Goal: Information Seeking & Learning: Understand process/instructions

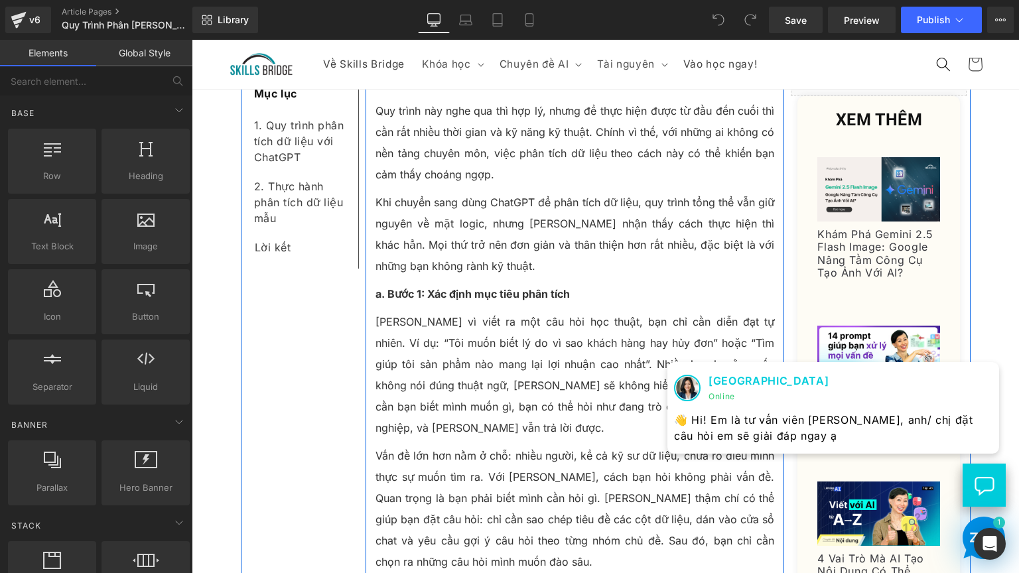
scroll to position [1061, 0]
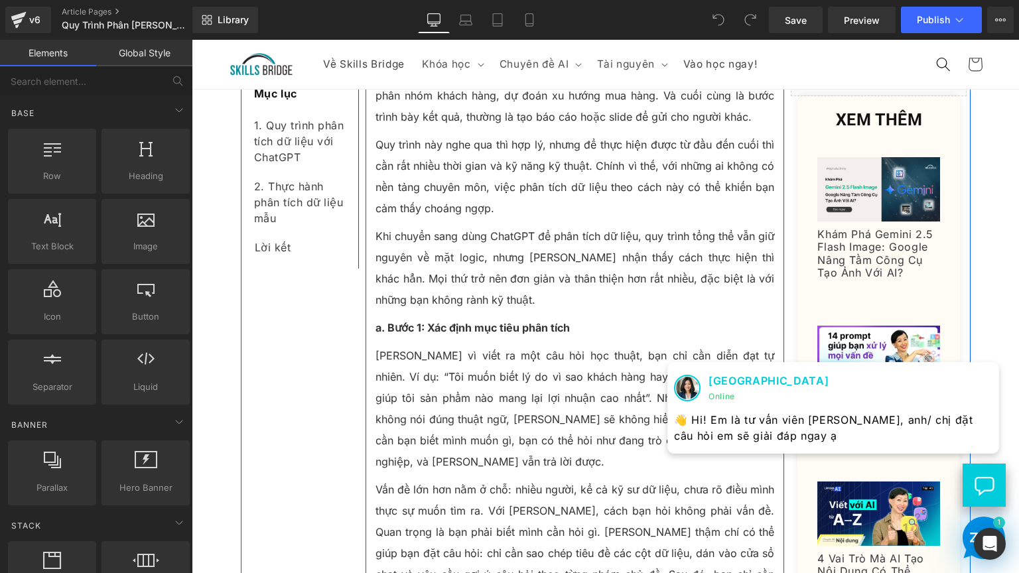
click at [379, 321] on strong "a. Bước 1: Xác định mục tiêu phân tích" at bounding box center [472, 327] width 194 height 13
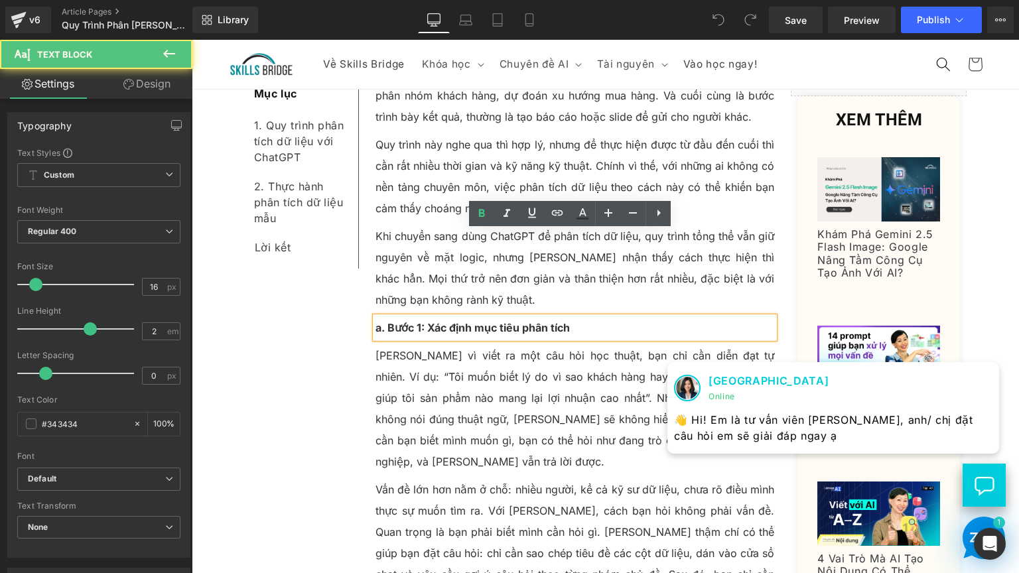
click at [377, 321] on strong "a. Bước 1: Xác định mục tiêu phân tích" at bounding box center [472, 327] width 194 height 13
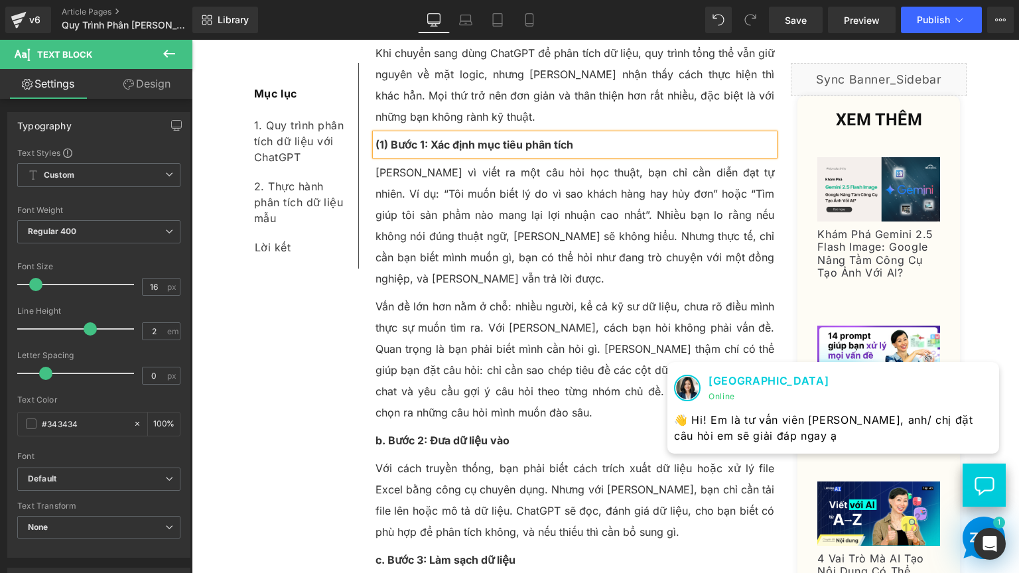
scroll to position [1260, 0]
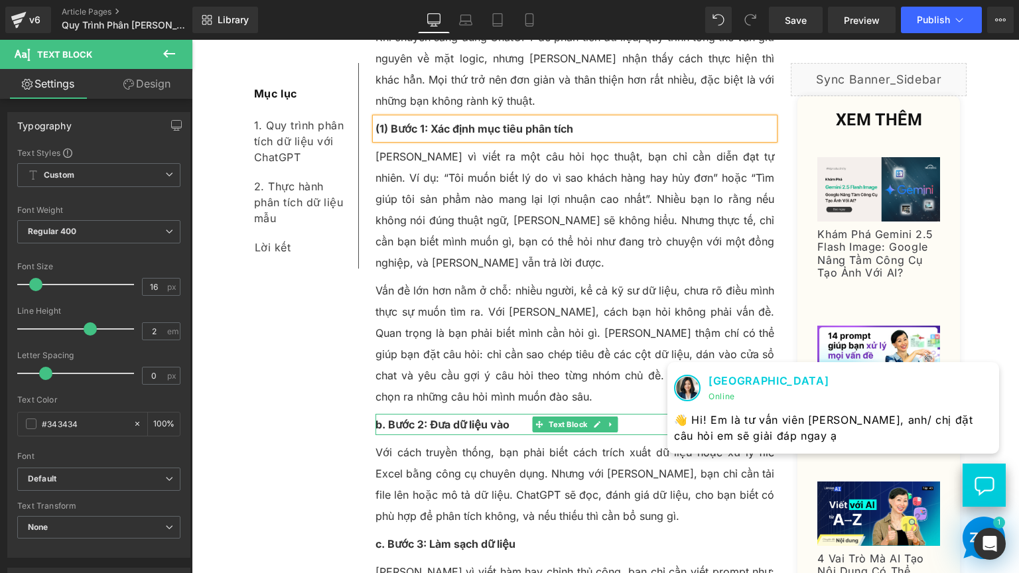
click at [377, 418] on strong "b. Bước 2: Đưa dữ liệu vào" at bounding box center [442, 424] width 134 height 13
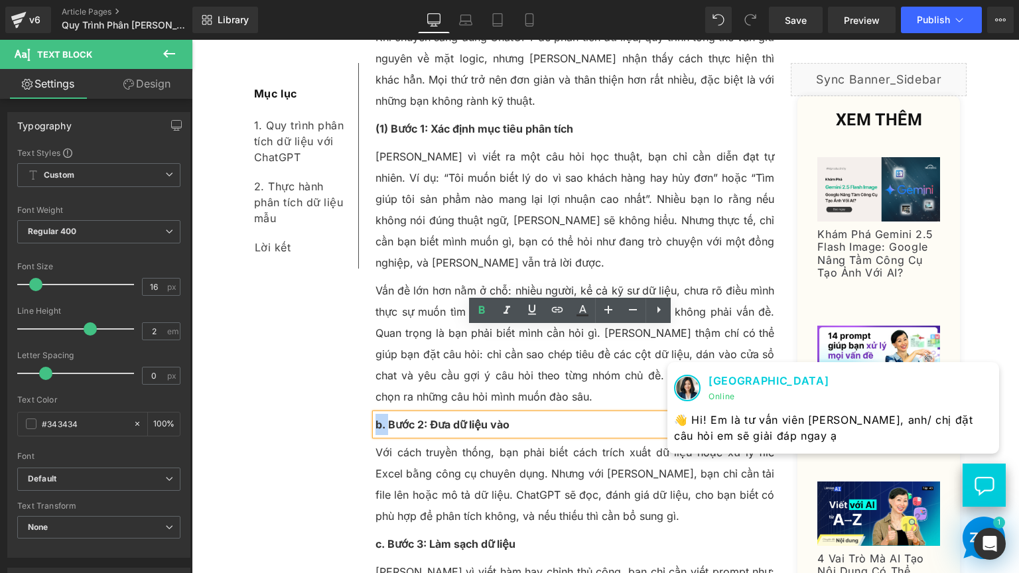
drag, startPoint x: 382, startPoint y: 340, endPoint x: 371, endPoint y: 338, distance: 10.8
click at [375, 418] on strong "b. Bước 2: Đưa dữ liệu vào" at bounding box center [442, 424] width 134 height 13
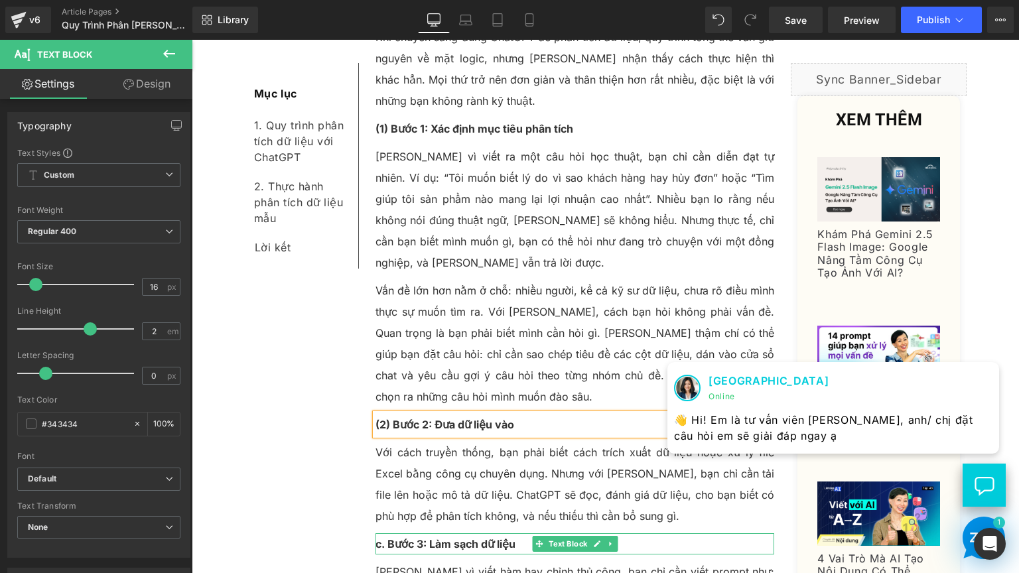
click at [377, 537] on strong "c. Bước 3: Làm sạch dữ liệu" at bounding box center [445, 543] width 140 height 13
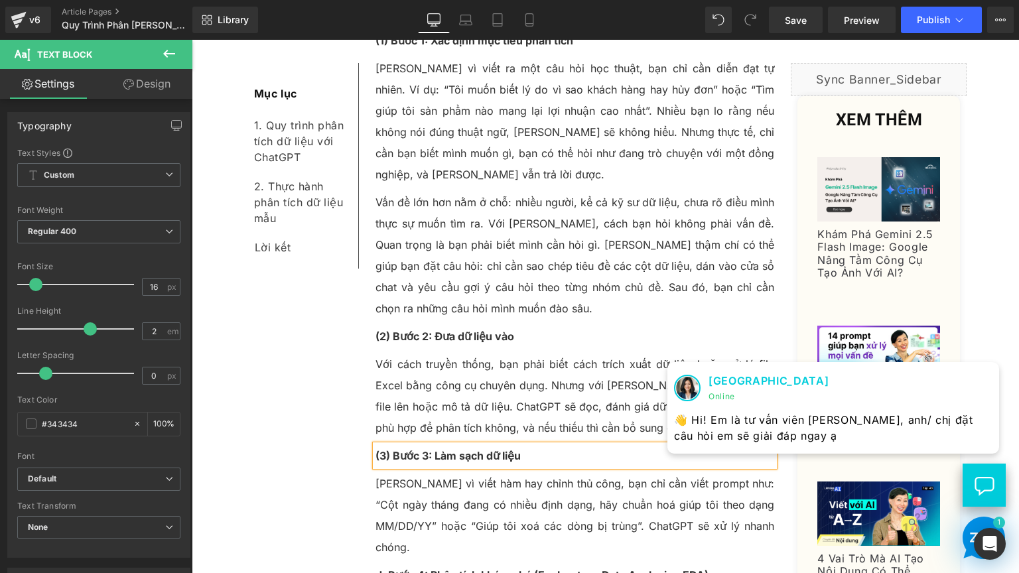
scroll to position [1459, 0]
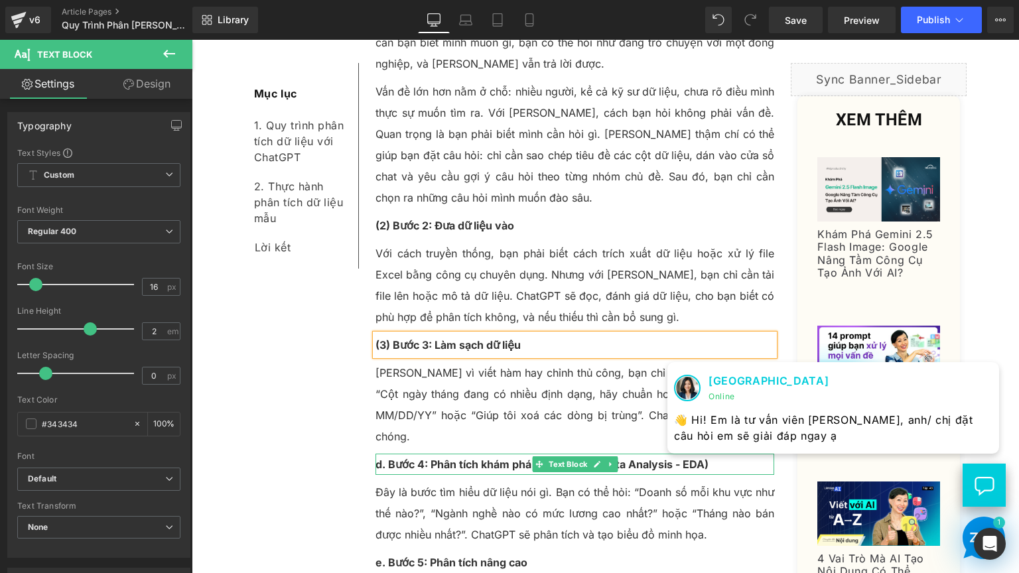
click at [378, 458] on strong "d. Bước 4: Phân tích khám phá (Exploratory Data Analysis - EDA)" at bounding box center [541, 464] width 333 height 13
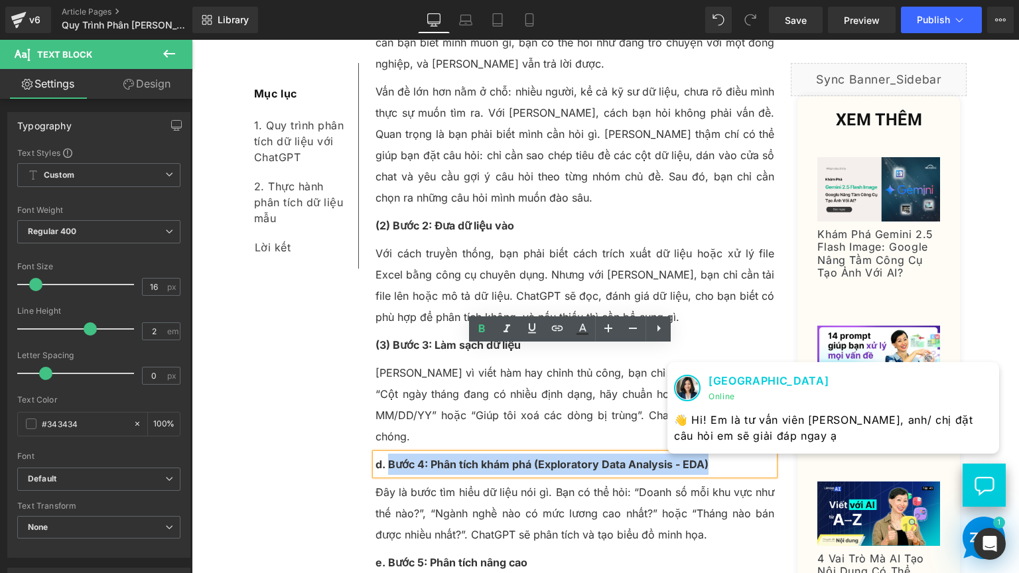
drag, startPoint x: 382, startPoint y: 359, endPoint x: 367, endPoint y: 359, distance: 15.3
click at [375, 454] on div "d. Bước 4: Phân tích khám phá (Exploratory Data Analysis - EDA)" at bounding box center [574, 464] width 399 height 21
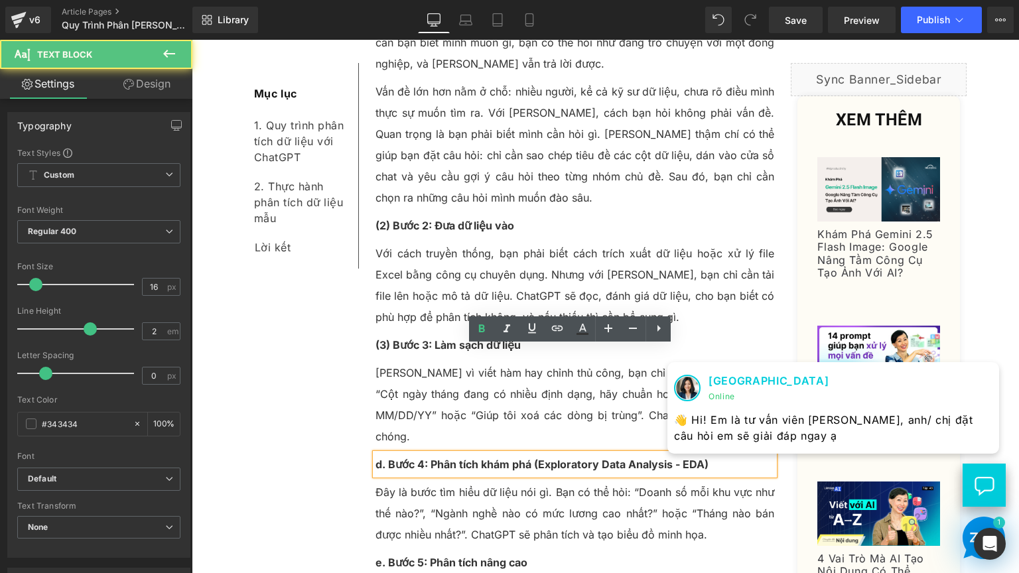
click at [379, 458] on strong "d. Bước 4: Phân tích khám phá (Exploratory Data Analysis - EDA)" at bounding box center [541, 464] width 333 height 13
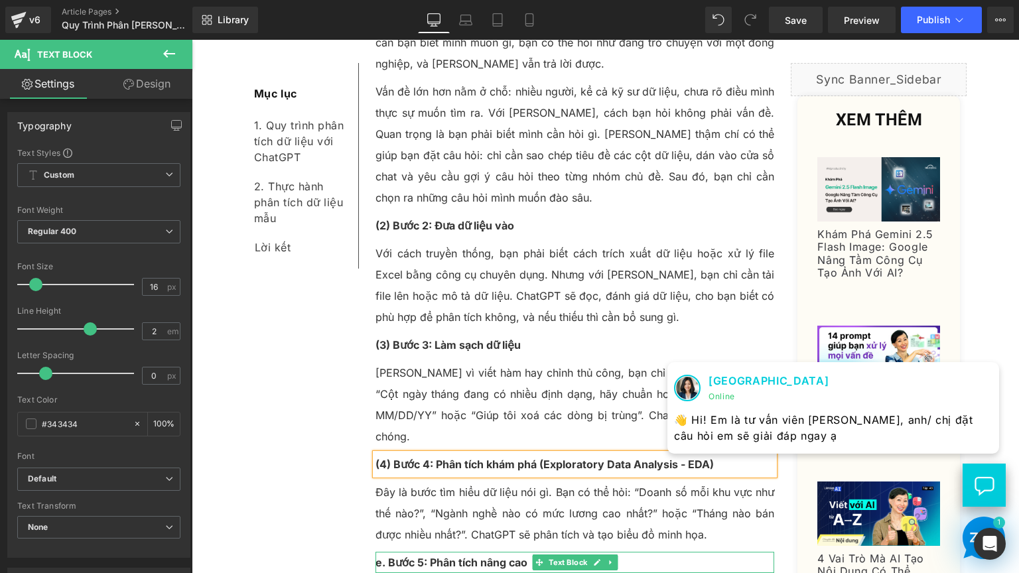
click at [378, 556] on strong "e. Bước 5: Phân tích nâng cao" at bounding box center [451, 562] width 152 height 13
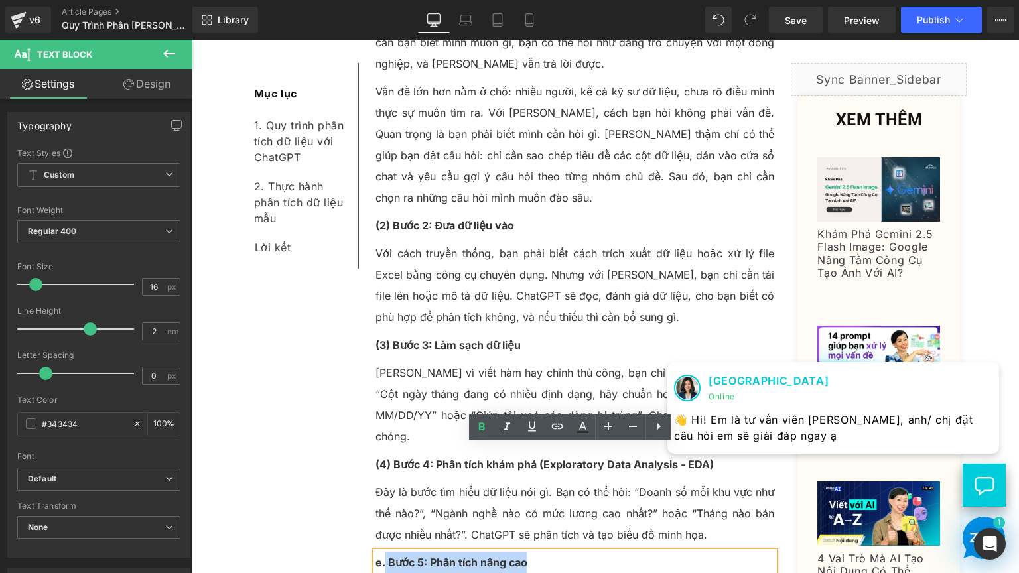
drag, startPoint x: 376, startPoint y: 456, endPoint x: 368, endPoint y: 456, distance: 8.0
click at [375, 552] on div "e. Bước 5: Phân tích nâng cao" at bounding box center [574, 562] width 399 height 21
click at [383, 552] on p "e. Bước 5: Phân tích nâng cao" at bounding box center [574, 562] width 399 height 21
drag, startPoint x: 379, startPoint y: 458, endPoint x: 372, endPoint y: 454, distance: 7.7
click at [375, 556] on strong "e. Bước 5: Phân tích nâng cao" at bounding box center [451, 562] width 152 height 13
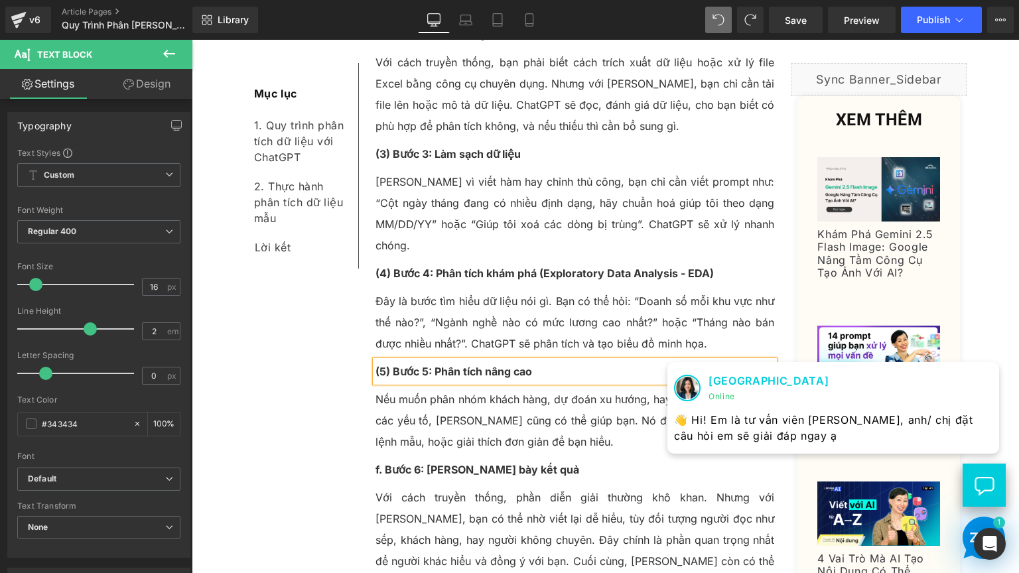
scroll to position [1658, 0]
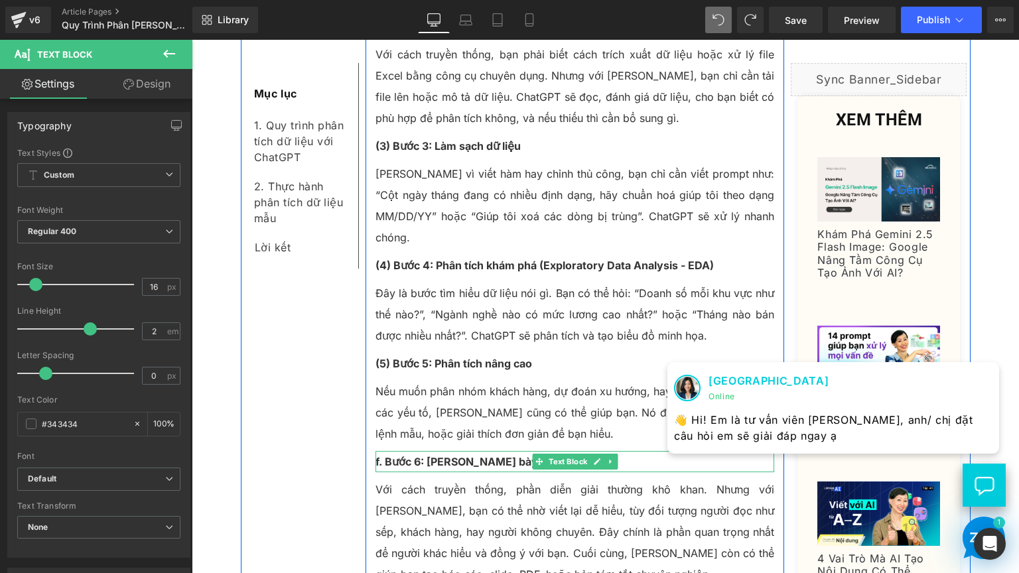
click at [376, 455] on b "f. Bước 6: [PERSON_NAME] bày kết quả" at bounding box center [477, 461] width 204 height 13
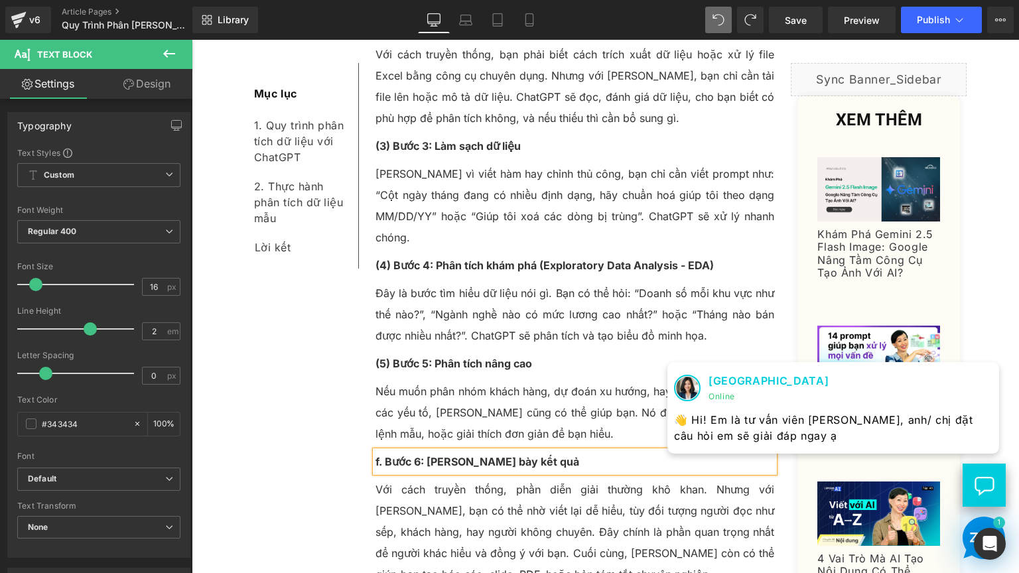
click at [375, 455] on b "f. Bước 6: [PERSON_NAME] bày kết quả" at bounding box center [477, 461] width 204 height 13
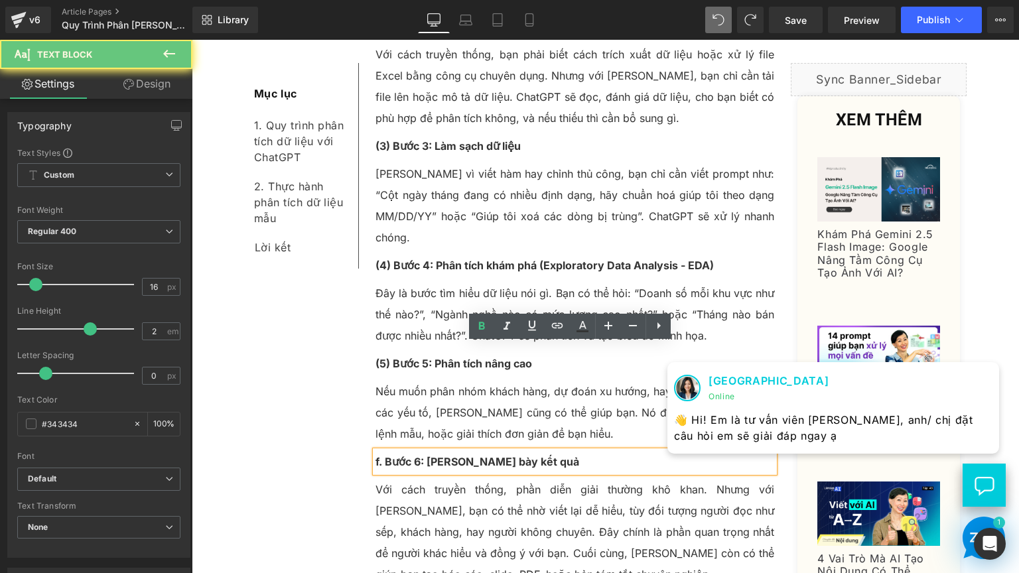
click at [379, 455] on b "f. Bước 6: [PERSON_NAME] bày kết quả" at bounding box center [477, 461] width 204 height 13
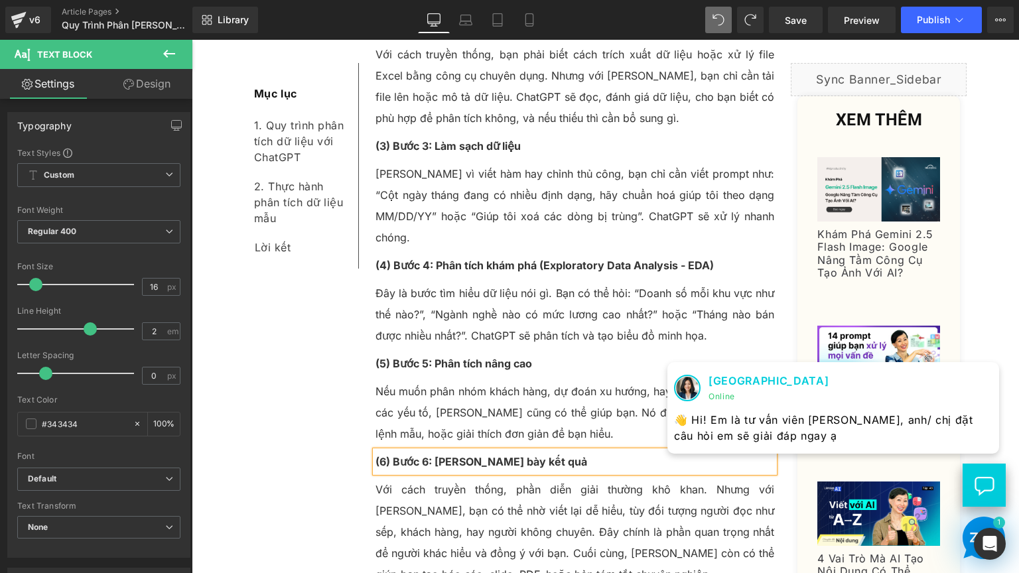
click at [448, 451] on div "(6) Bước 6: [PERSON_NAME] bày kết quả" at bounding box center [574, 461] width 399 height 21
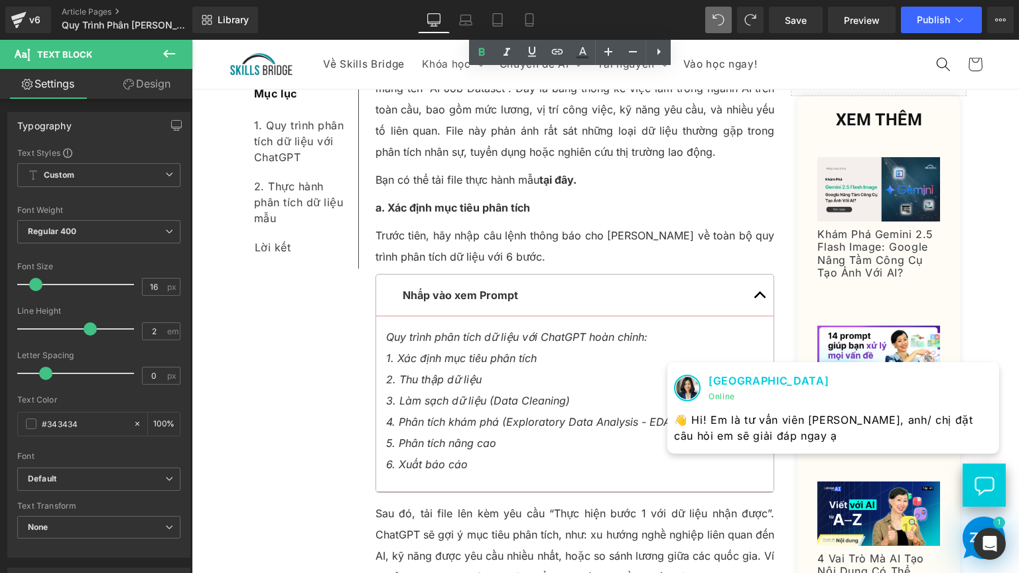
scroll to position [2188, 0]
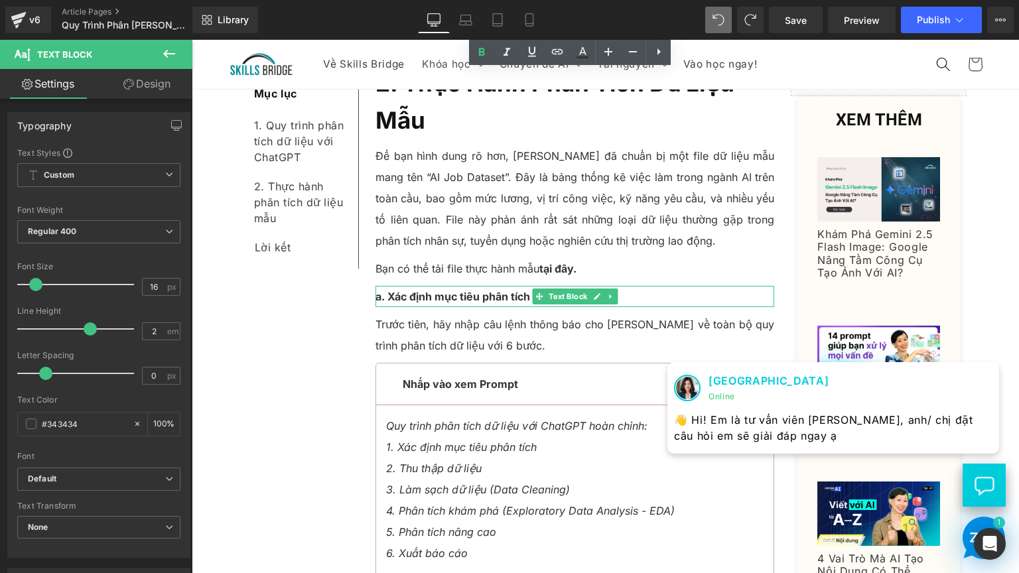
click at [379, 290] on strong "a. Xác định mục tiêu phân tích" at bounding box center [452, 296] width 155 height 13
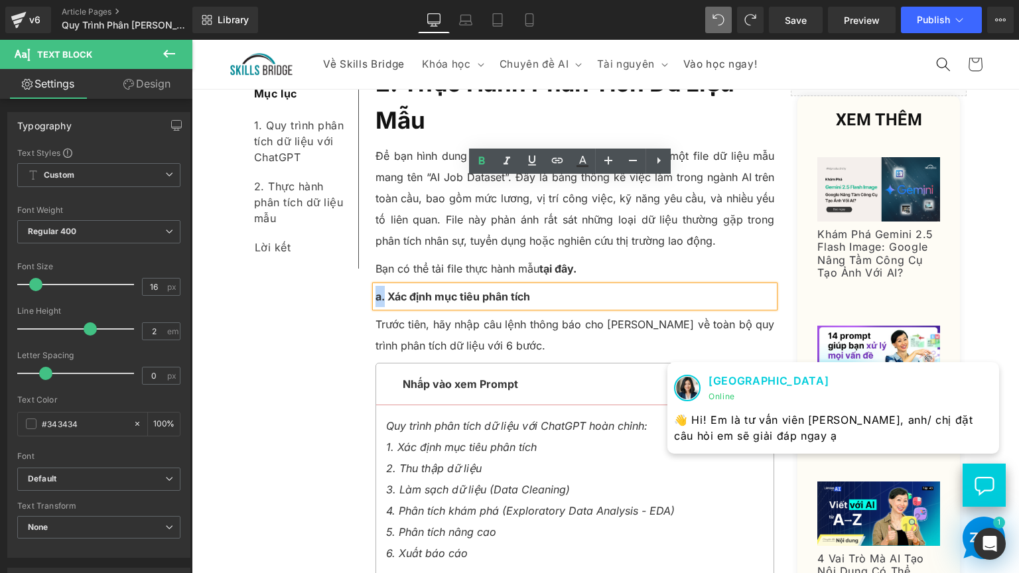
drag, startPoint x: 379, startPoint y: 191, endPoint x: 371, endPoint y: 188, distance: 8.4
click at [375, 290] on strong "a. Xác định mục tiêu phân tích" at bounding box center [452, 296] width 155 height 13
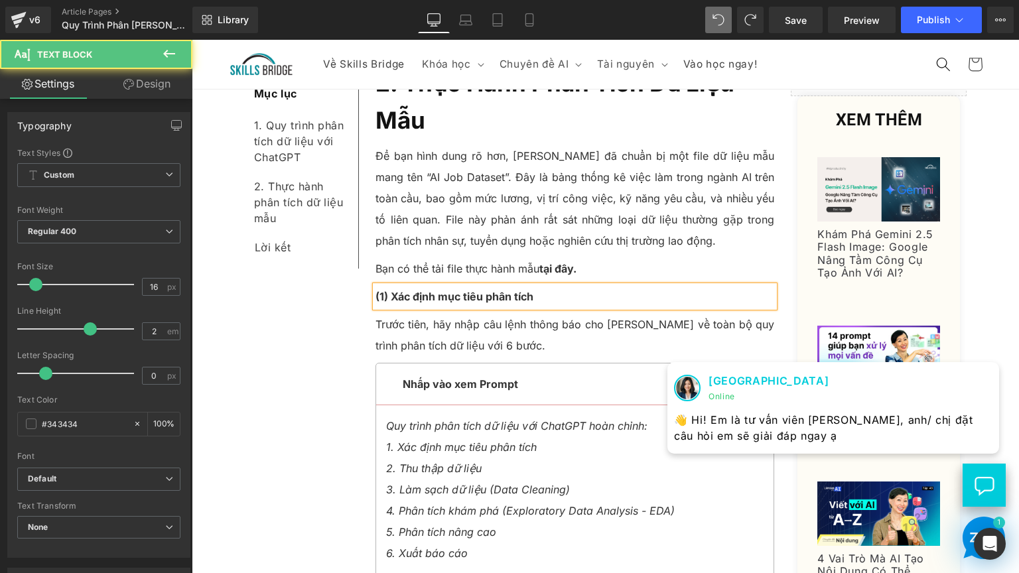
click at [431, 286] on p "(1) Xác định mục tiêu phân tích" at bounding box center [574, 296] width 399 height 21
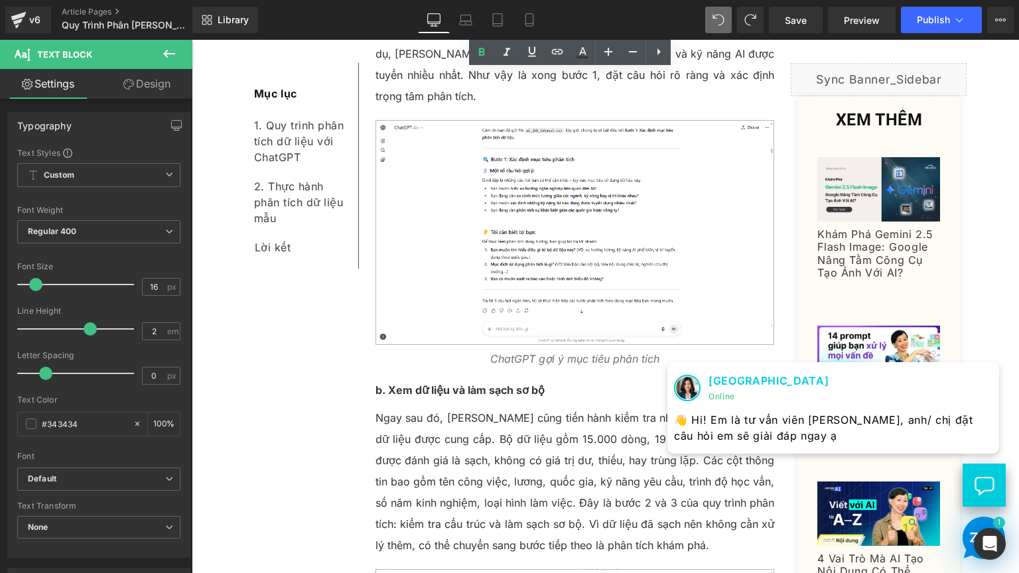
scroll to position [2918, 0]
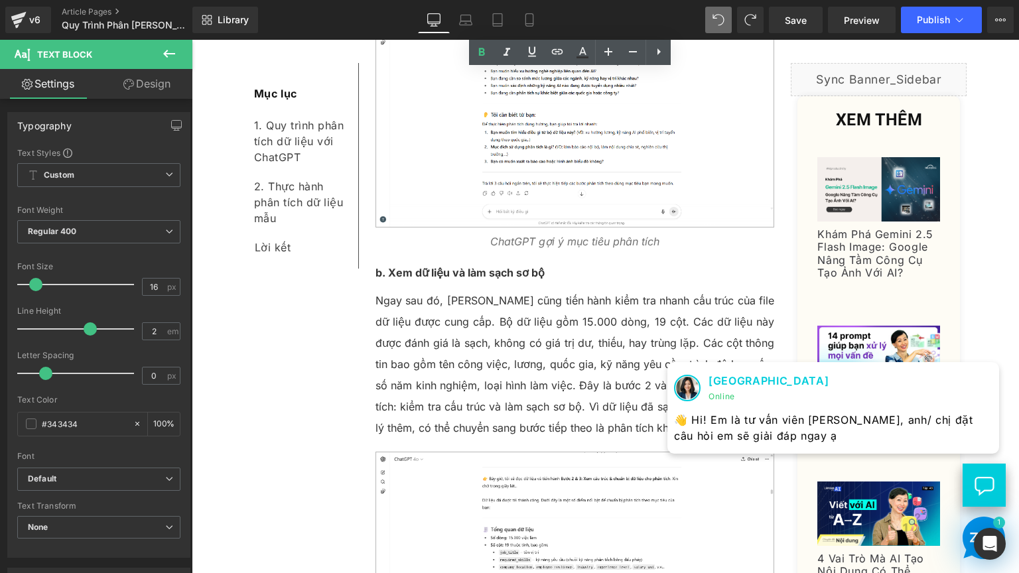
click at [375, 266] on strong "b. Xem dữ liệu và làm sạch sơ bộ" at bounding box center [459, 272] width 169 height 13
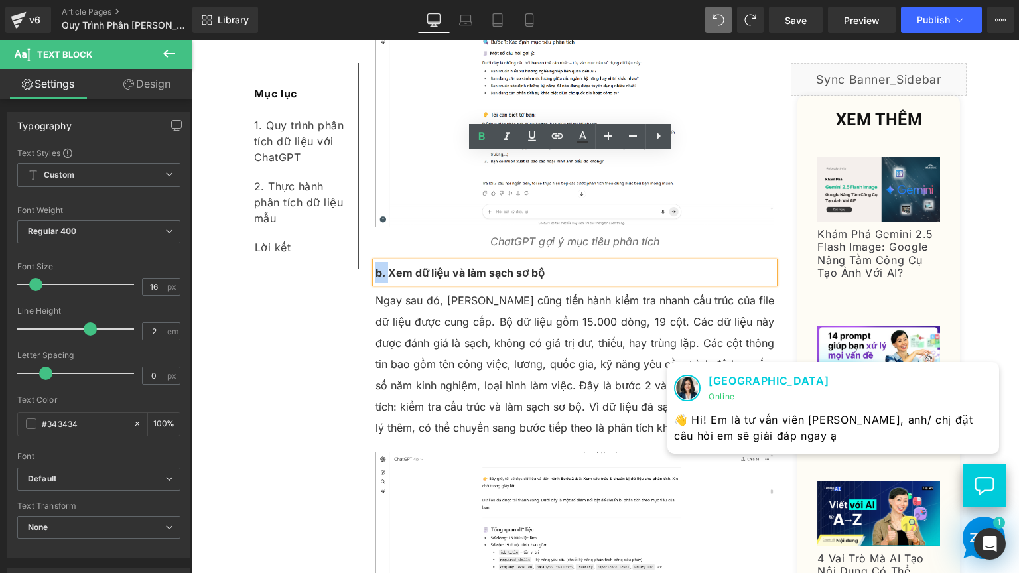
drag, startPoint x: 381, startPoint y: 165, endPoint x: 370, endPoint y: 164, distance: 11.4
click at [375, 266] on strong "b. Xem dữ liệu và làm sạch sơ bộ" at bounding box center [459, 272] width 169 height 13
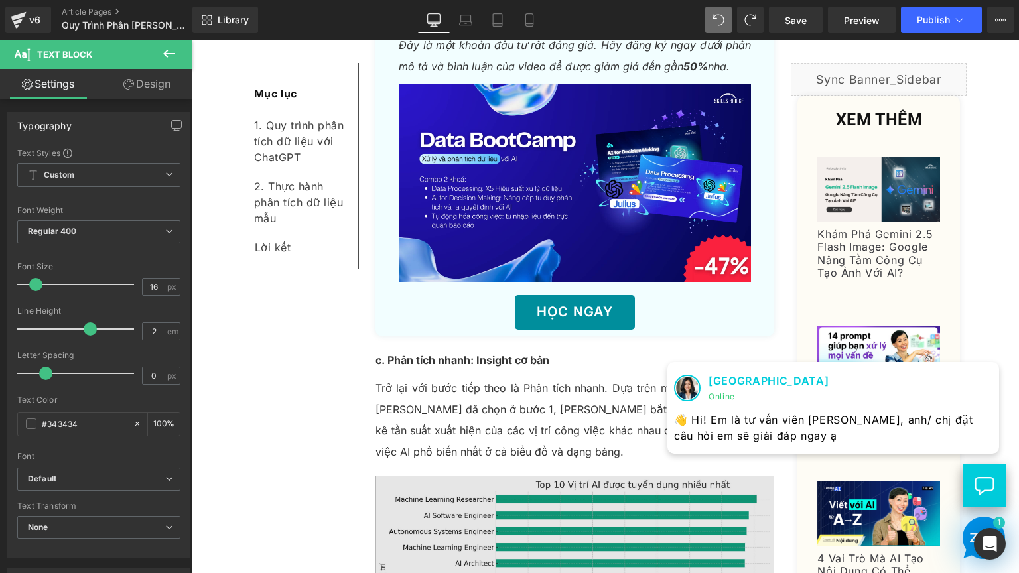
scroll to position [3979, 0]
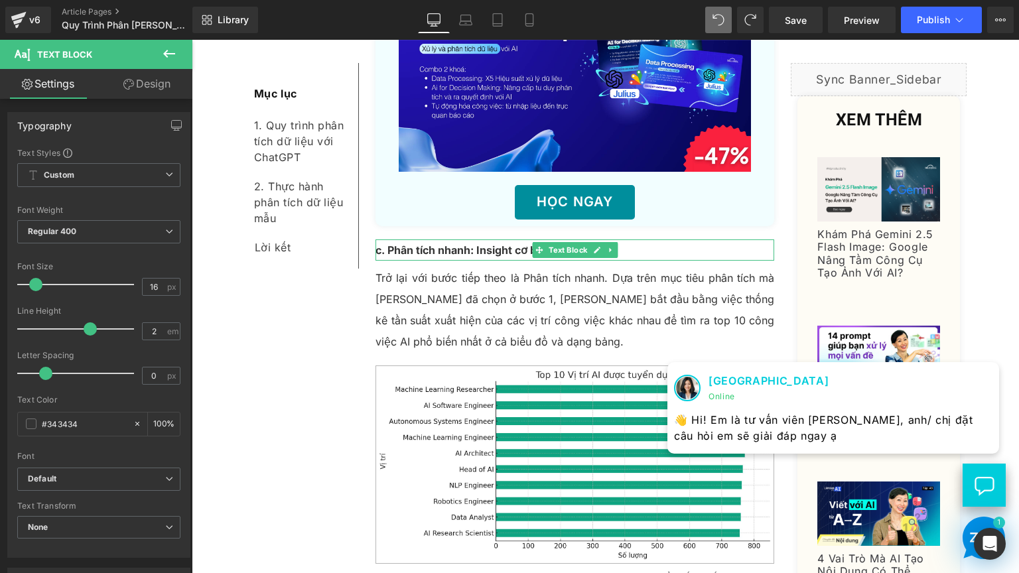
click at [378, 243] on strong "c. Phân tích nhanh: Insight cơ bản" at bounding box center [462, 249] width 174 height 13
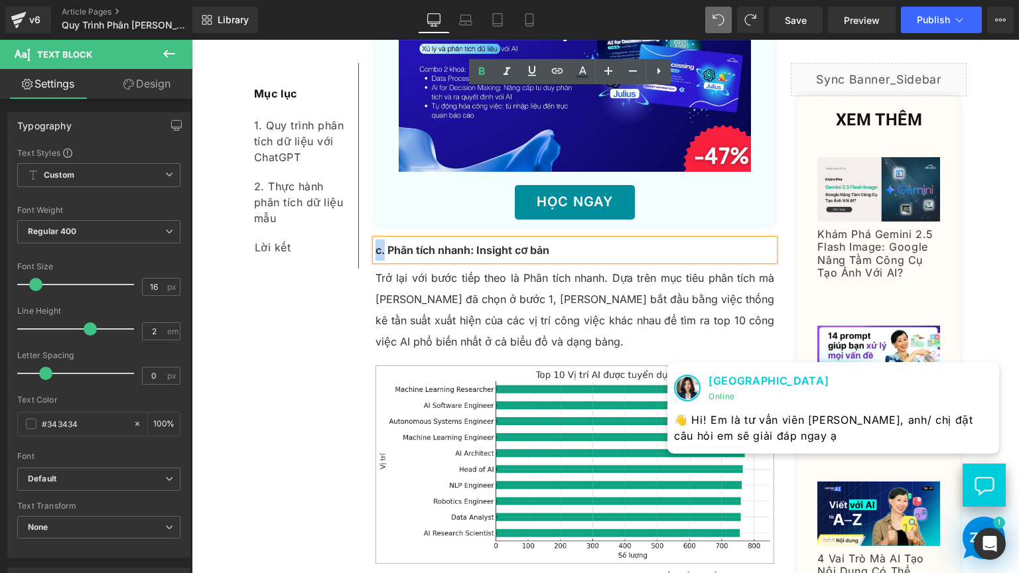
drag, startPoint x: 380, startPoint y: 101, endPoint x: 371, endPoint y: 101, distance: 9.3
click at [375, 243] on strong "c. Phân tích nhanh: Insight cơ bản" at bounding box center [462, 249] width 174 height 13
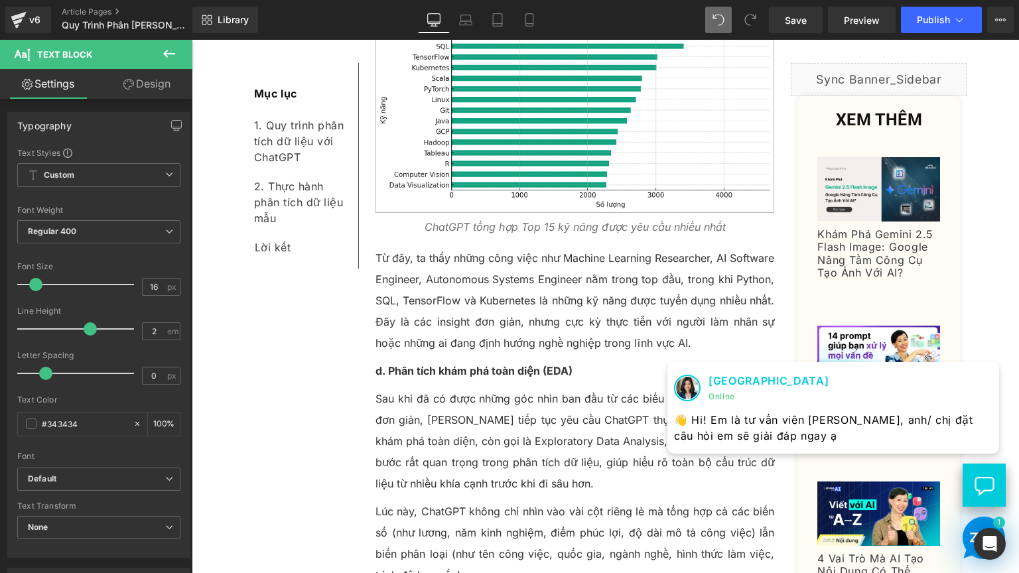
scroll to position [4775, 0]
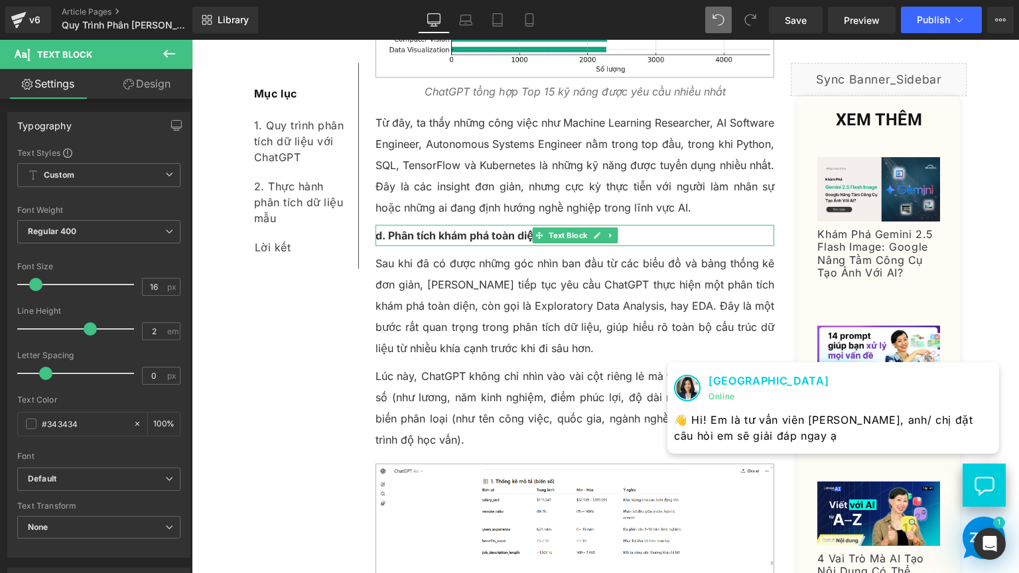
click at [383, 229] on strong "d. Phân tích khám phá toàn diện (EDA)" at bounding box center [473, 235] width 197 height 13
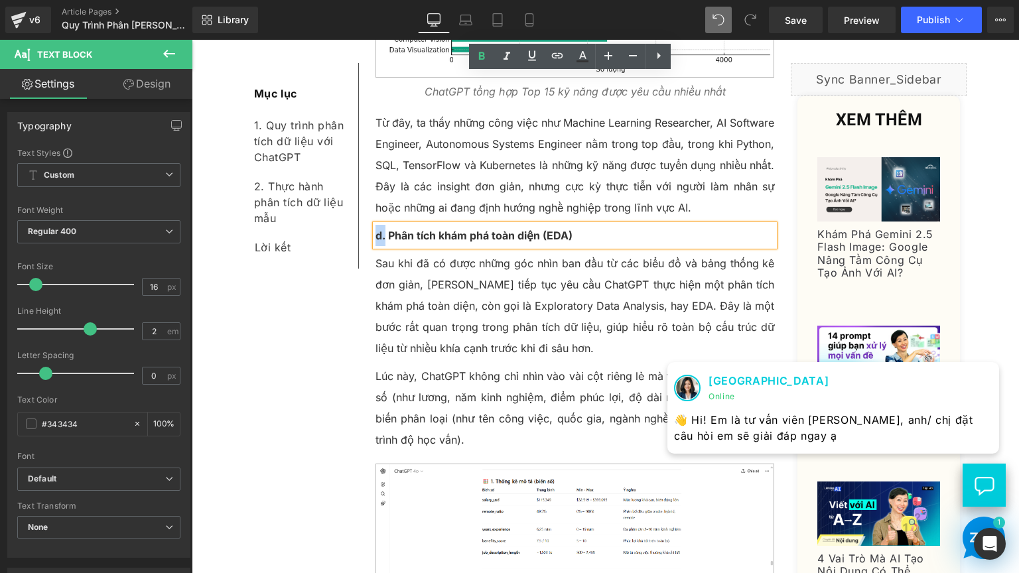
drag, startPoint x: 379, startPoint y: 84, endPoint x: 373, endPoint y: 82, distance: 6.9
click at [375, 229] on strong "d. Phân tích khám phá toàn diện (EDA)" at bounding box center [473, 235] width 197 height 13
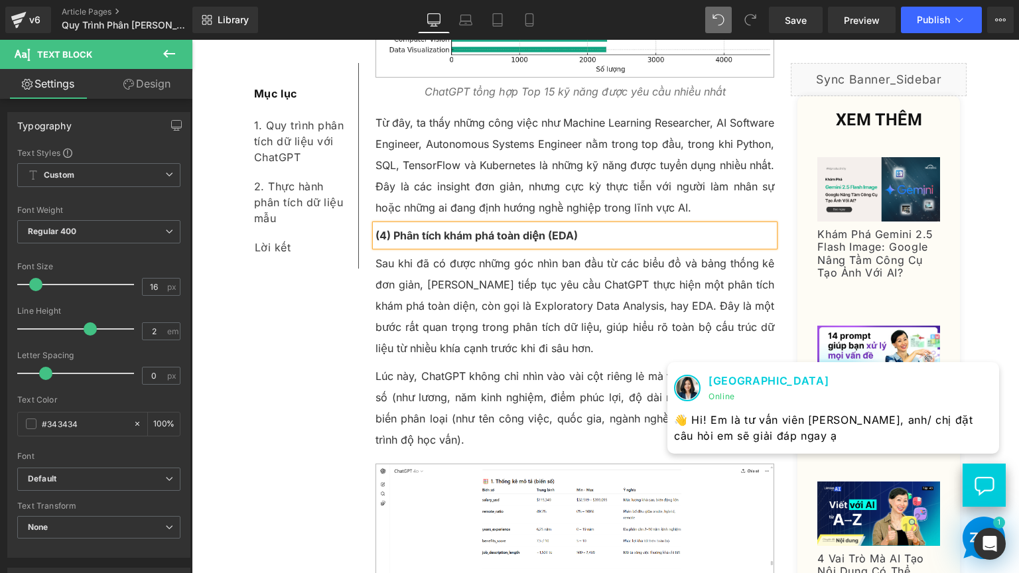
click at [406, 229] on strong "(4) Phân tích khám phá toàn diện (EDA)" at bounding box center [476, 235] width 202 height 13
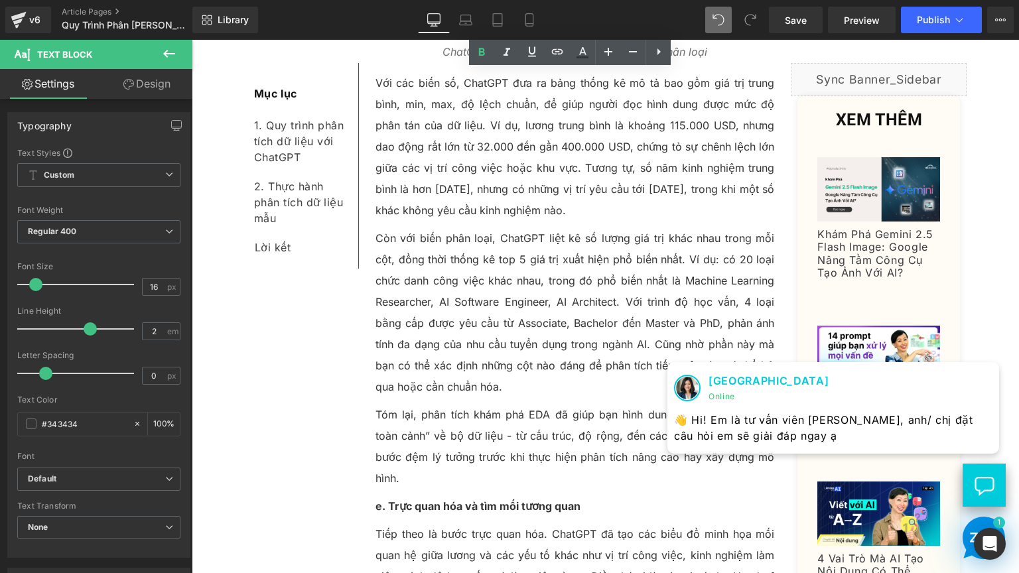
scroll to position [5570, 0]
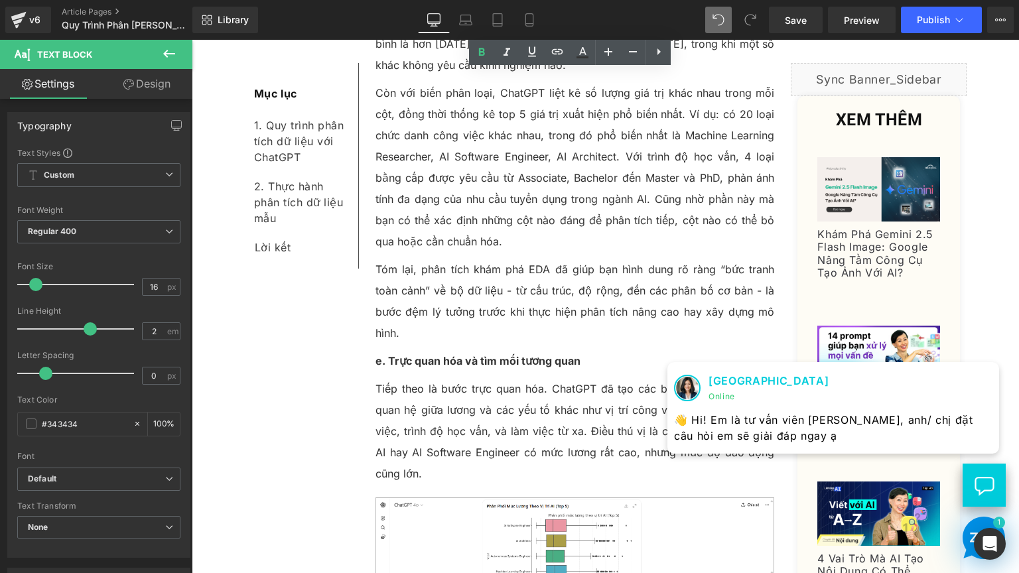
click at [375, 354] on strong "e. Trực quan hóa và tìm mối tương quan" at bounding box center [477, 360] width 205 height 13
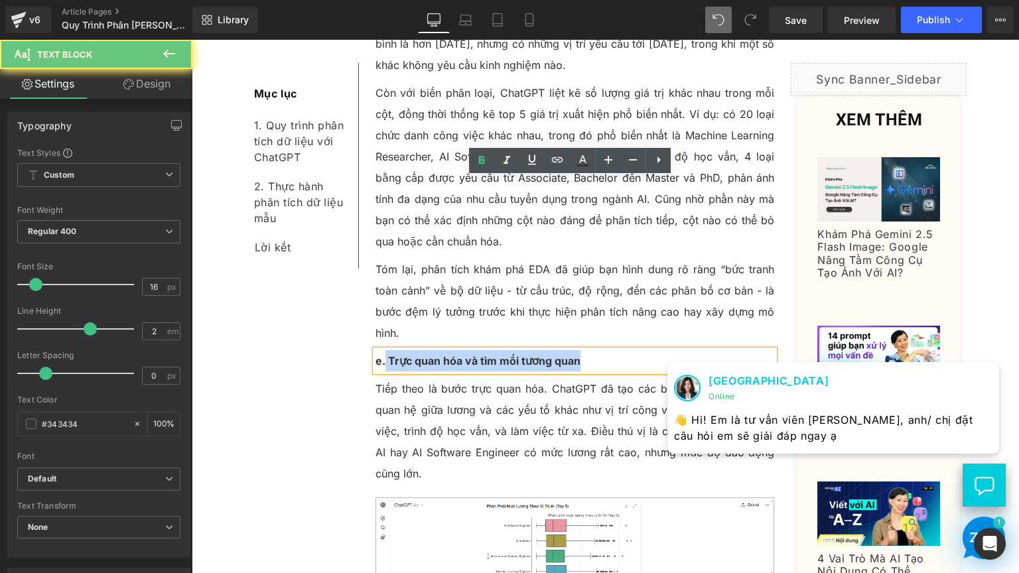
drag, startPoint x: 379, startPoint y: 190, endPoint x: 369, endPoint y: 184, distance: 11.3
click at [375, 350] on div "e. Trực quan hóa và tìm mối tương quan" at bounding box center [574, 360] width 399 height 21
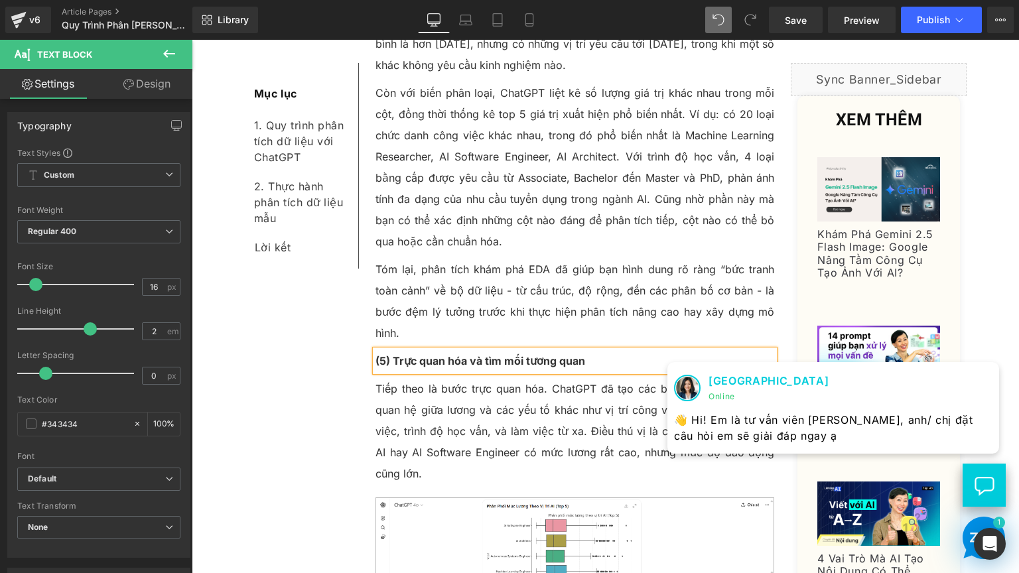
click at [430, 354] on strong "(5) Trực quan hóa và tìm mối tương quan" at bounding box center [480, 360] width 210 height 13
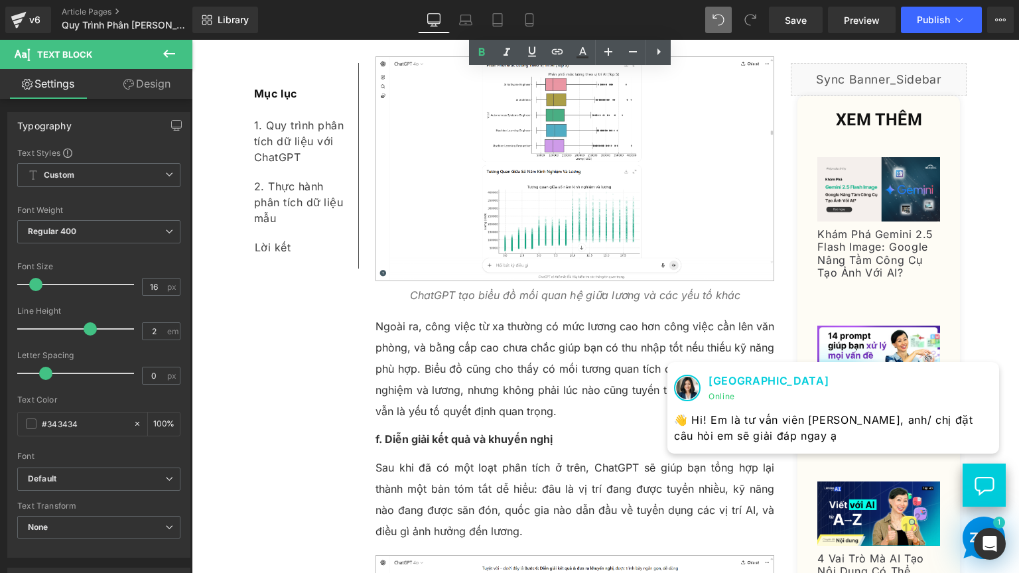
scroll to position [6035, 0]
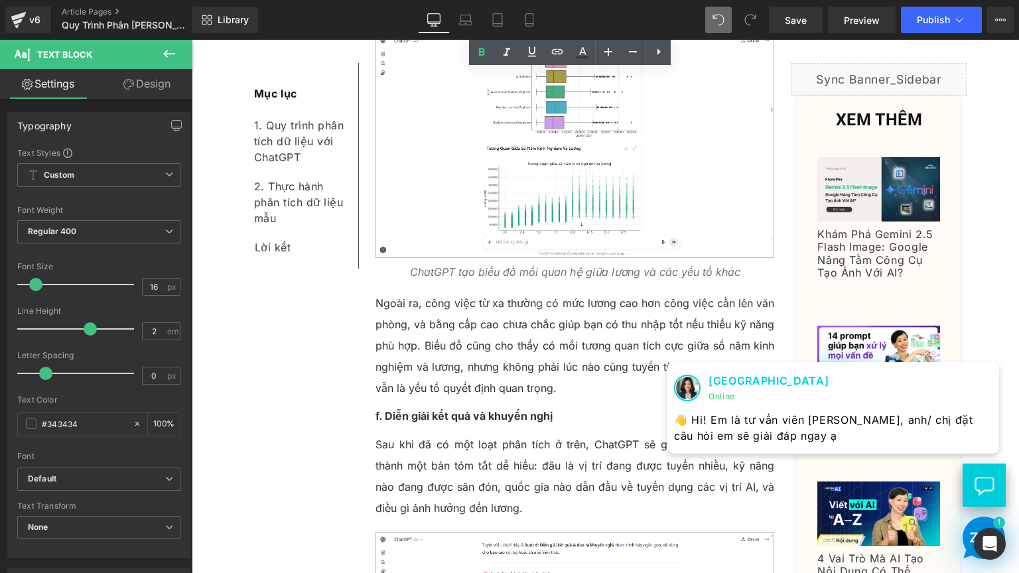
click at [379, 409] on b "f. Diễn giải kết quả và khuyến nghị" at bounding box center [463, 415] width 177 height 13
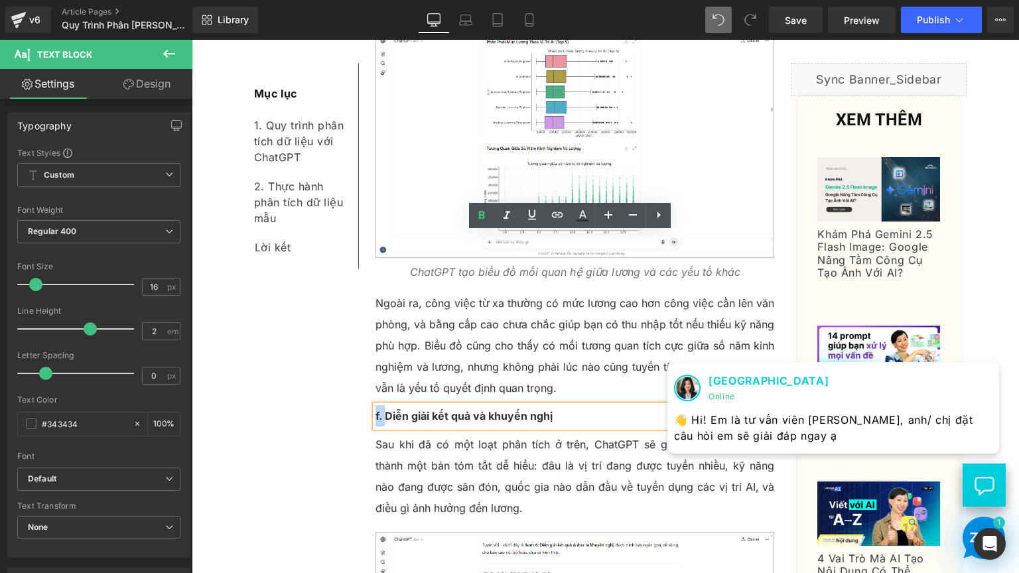
drag, startPoint x: 379, startPoint y: 247, endPoint x: 369, endPoint y: 244, distance: 9.7
click at [375, 409] on b "f. Diễn giải kết quả và khuyến nghị" at bounding box center [463, 415] width 177 height 13
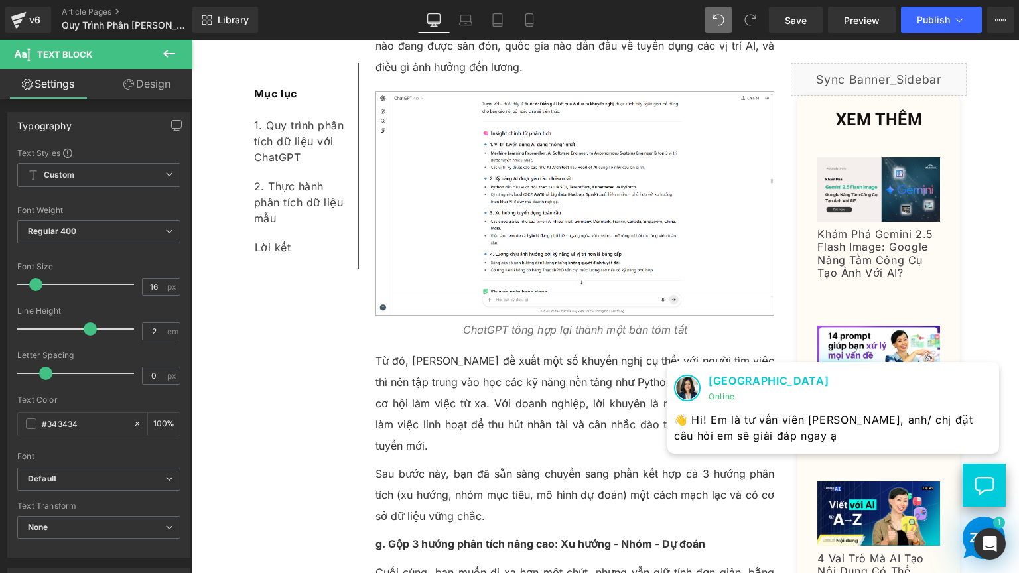
scroll to position [6499, 0]
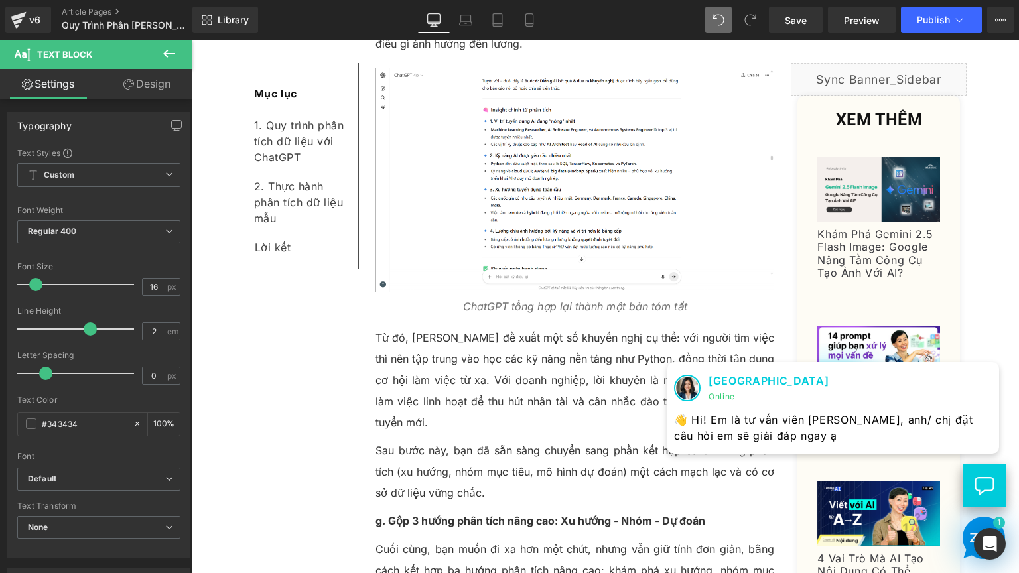
click at [379, 514] on b "g. Gộp 3 hướng phân tích nâng cao: Xu hướng - Nhóm - Dự đoán" at bounding box center [540, 520] width 330 height 13
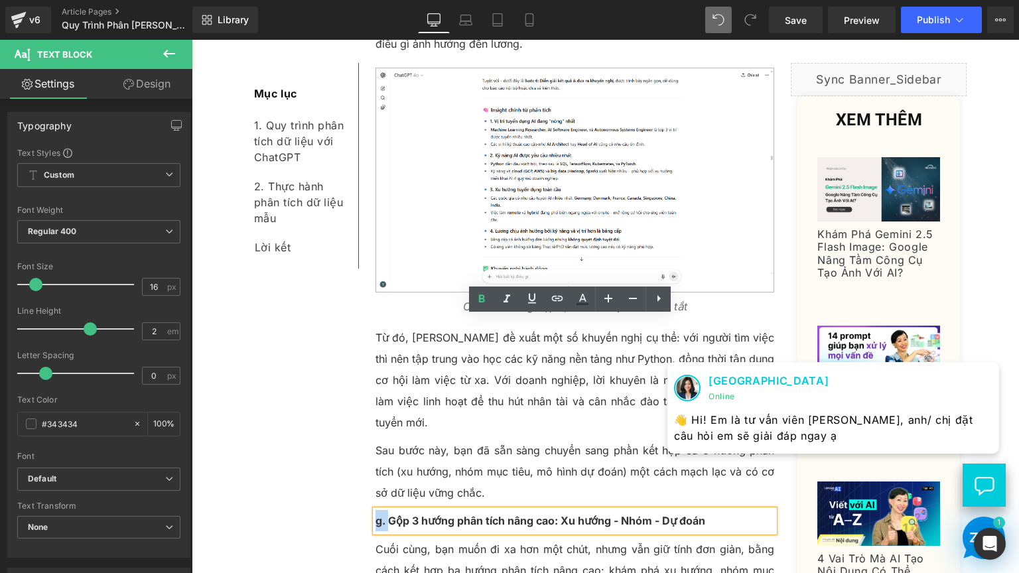
click at [375, 514] on b "g. Gộp 3 hướng phân tích nâng cao: Xu hướng - Nhóm - Dự đoán" at bounding box center [540, 520] width 330 height 13
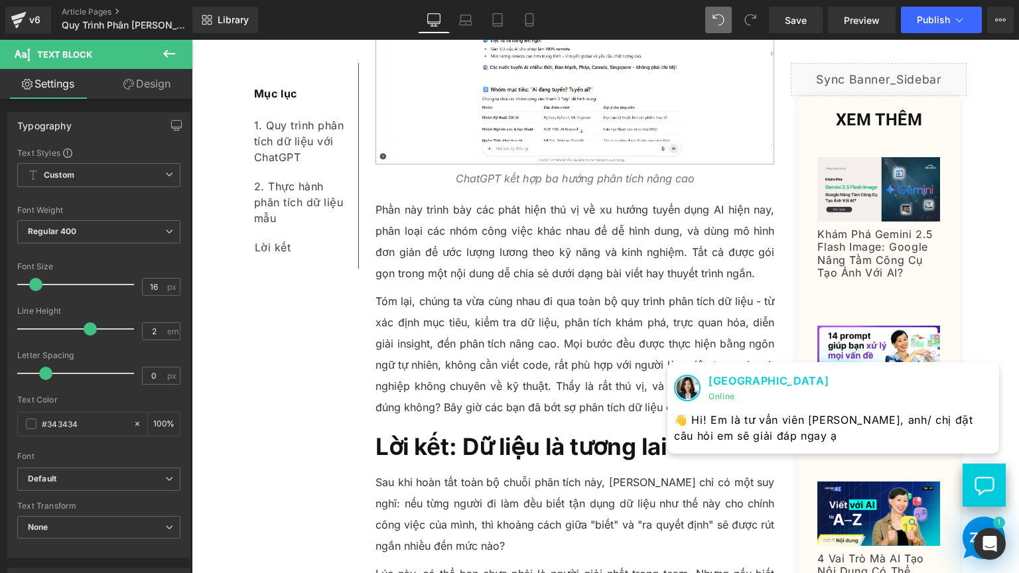
scroll to position [7294, 0]
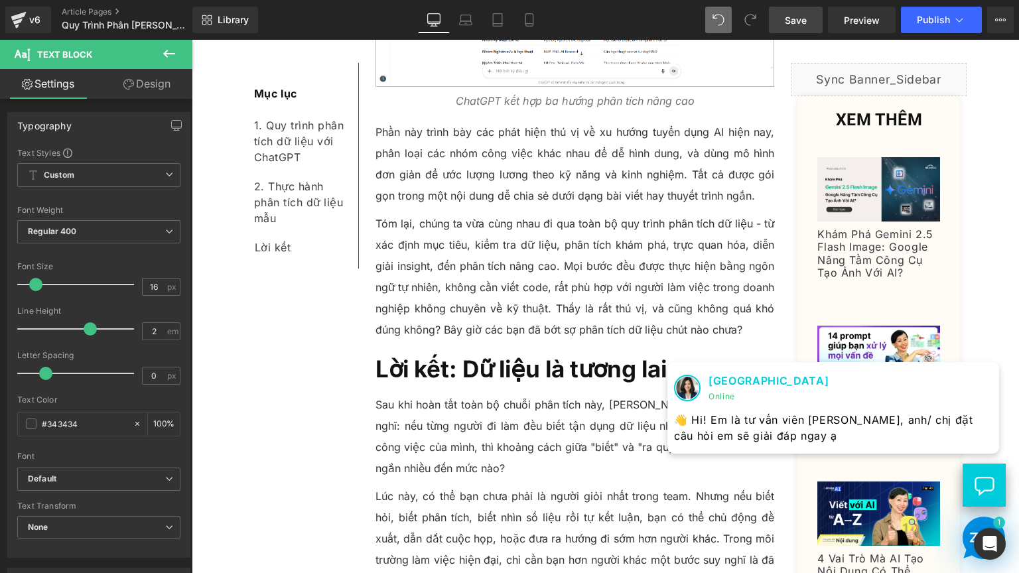
click at [806, 25] on span "Save" at bounding box center [795, 20] width 22 height 14
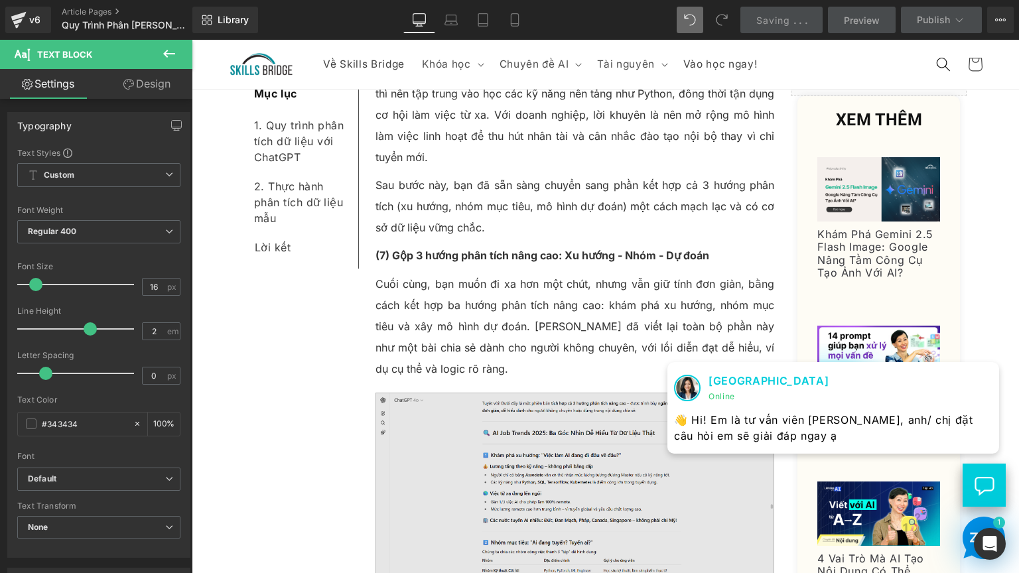
scroll to position [6499, 0]
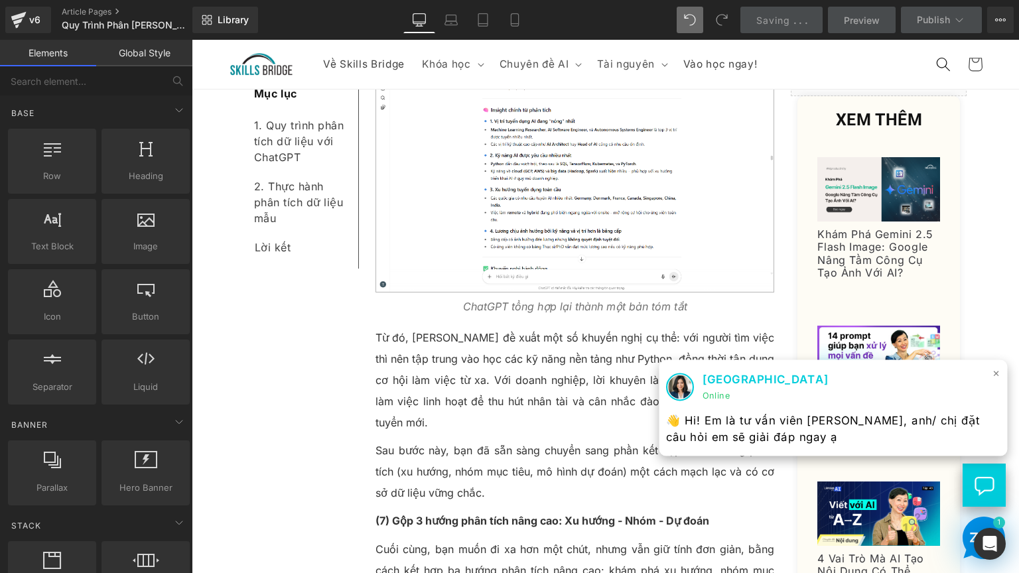
click at [992, 375] on span "×" at bounding box center [996, 372] width 8 height 19
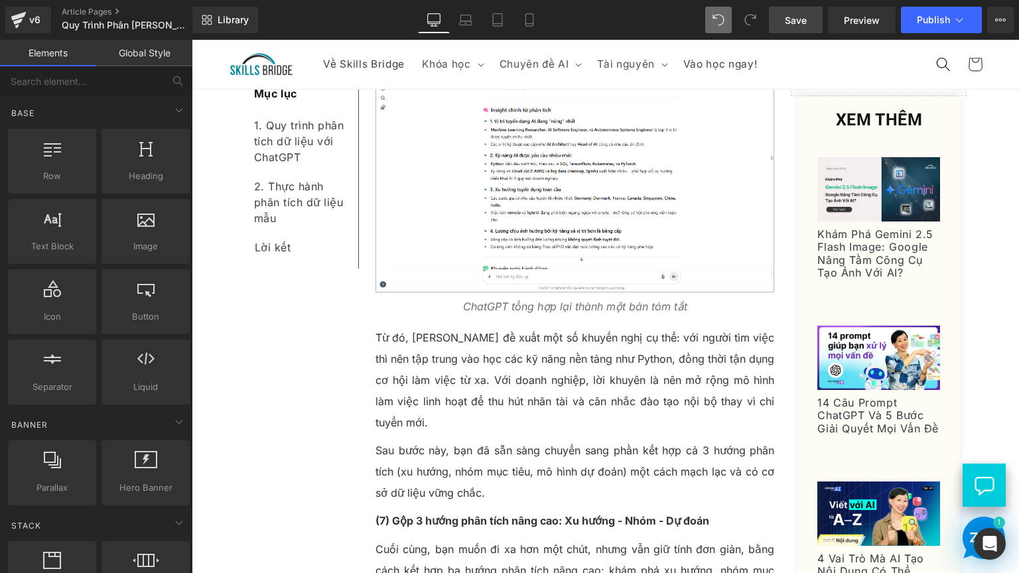
drag, startPoint x: 811, startPoint y: 24, endPoint x: 460, endPoint y: 11, distance: 351.0
click at [811, 24] on link "Save" at bounding box center [796, 20] width 54 height 27
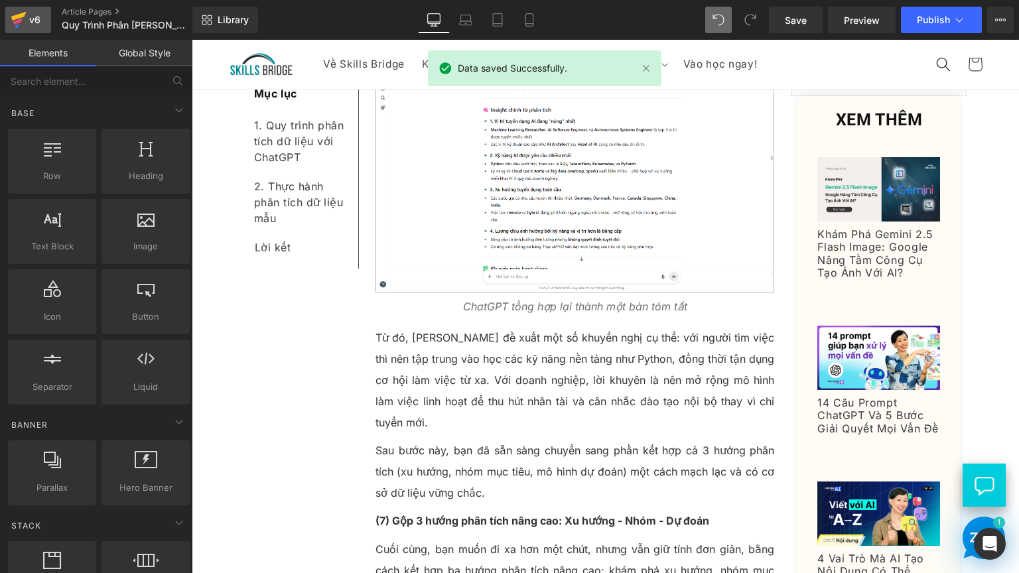
click at [13, 24] on icon at bounding box center [19, 19] width 16 height 33
